Goal: Information Seeking & Learning: Find specific fact

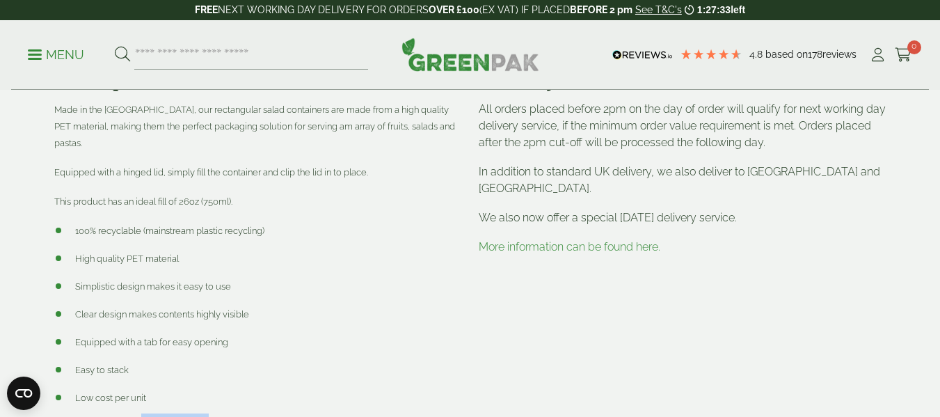
scroll to position [835, 0]
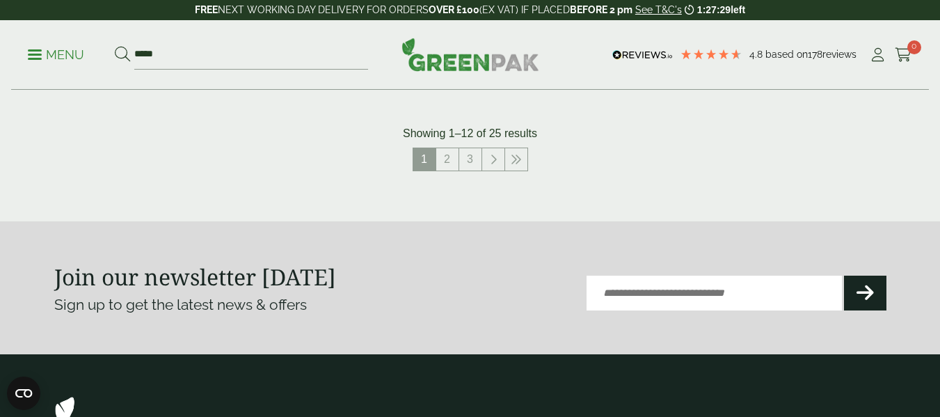
scroll to position [1657, 0]
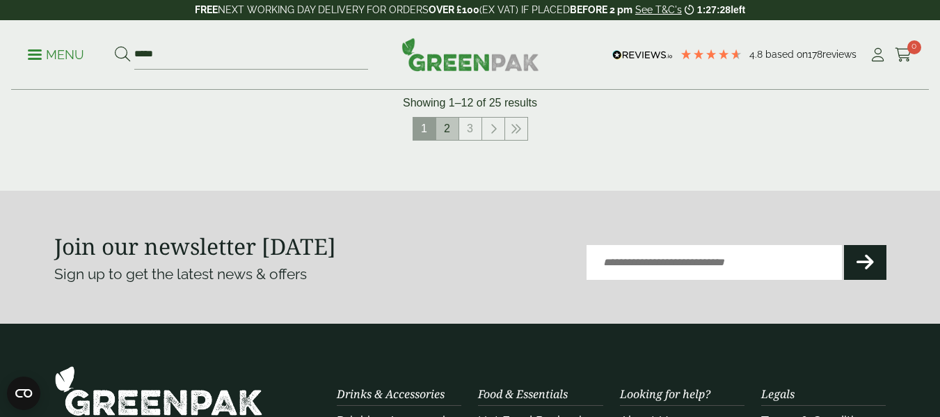
click at [441, 121] on link "2" at bounding box center [447, 129] width 22 height 22
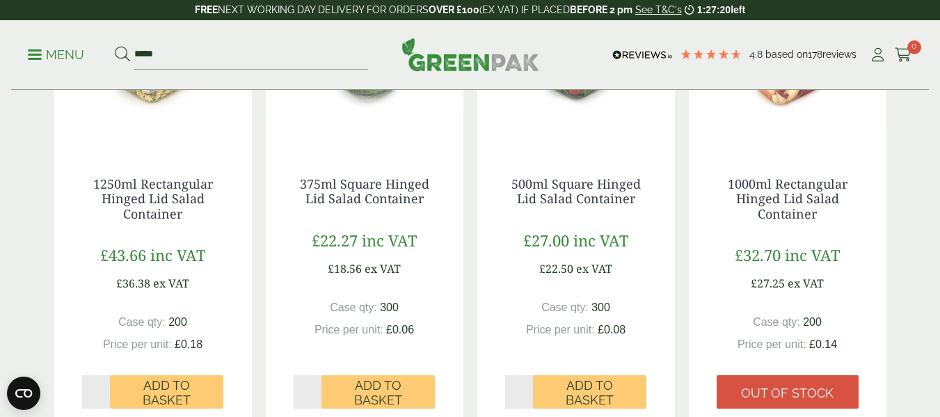
scroll to position [335, 0]
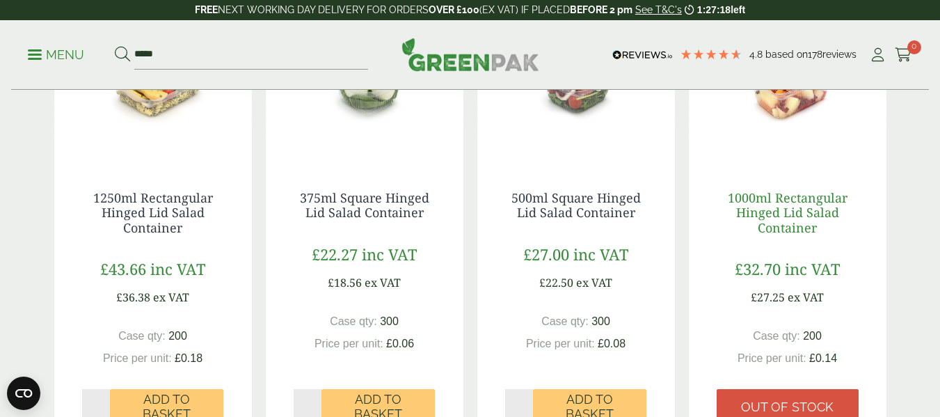
click at [769, 205] on link "1000ml Rectangular Hinged Lid Salad Container" at bounding box center [788, 212] width 120 height 47
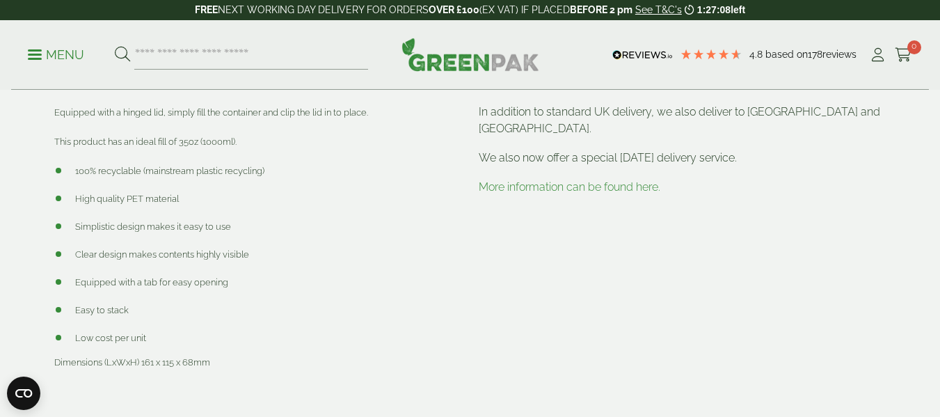
scroll to position [974, 0]
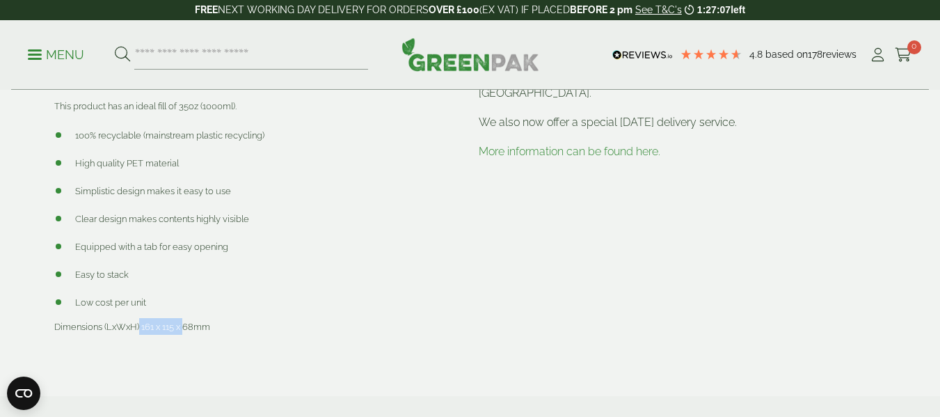
drag, startPoint x: 140, startPoint y: 310, endPoint x: 187, endPoint y: 310, distance: 47.3
click at [187, 321] on span "Dimensions (LxWxH) 161 x 115 x 68mm" at bounding box center [132, 326] width 156 height 10
click at [143, 321] on span "Dimensions (LxWxH) 161 x 115 x 68mm" at bounding box center [132, 326] width 156 height 10
drag, startPoint x: 142, startPoint y: 309, endPoint x: 212, endPoint y: 308, distance: 70.3
click at [212, 318] on p "Dimensions (LxWxH) 161 x 115 x 68mm" at bounding box center [258, 326] width 408 height 17
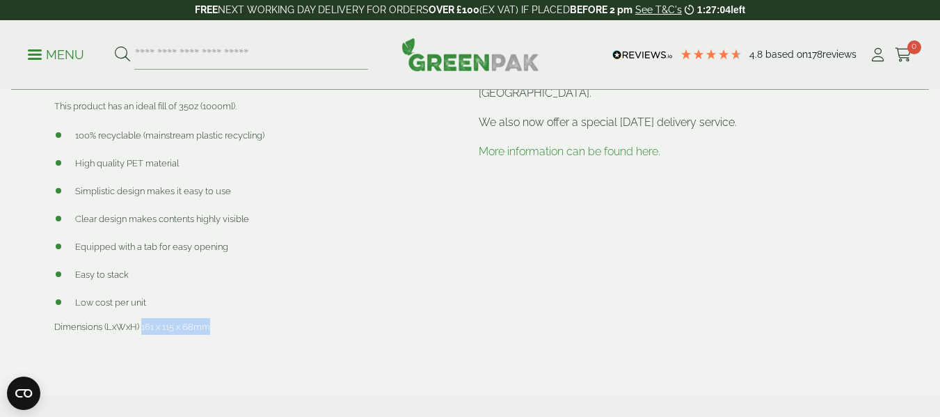
copy span "161 x 115 x 68mm"
